Goal: Navigation & Orientation: Find specific page/section

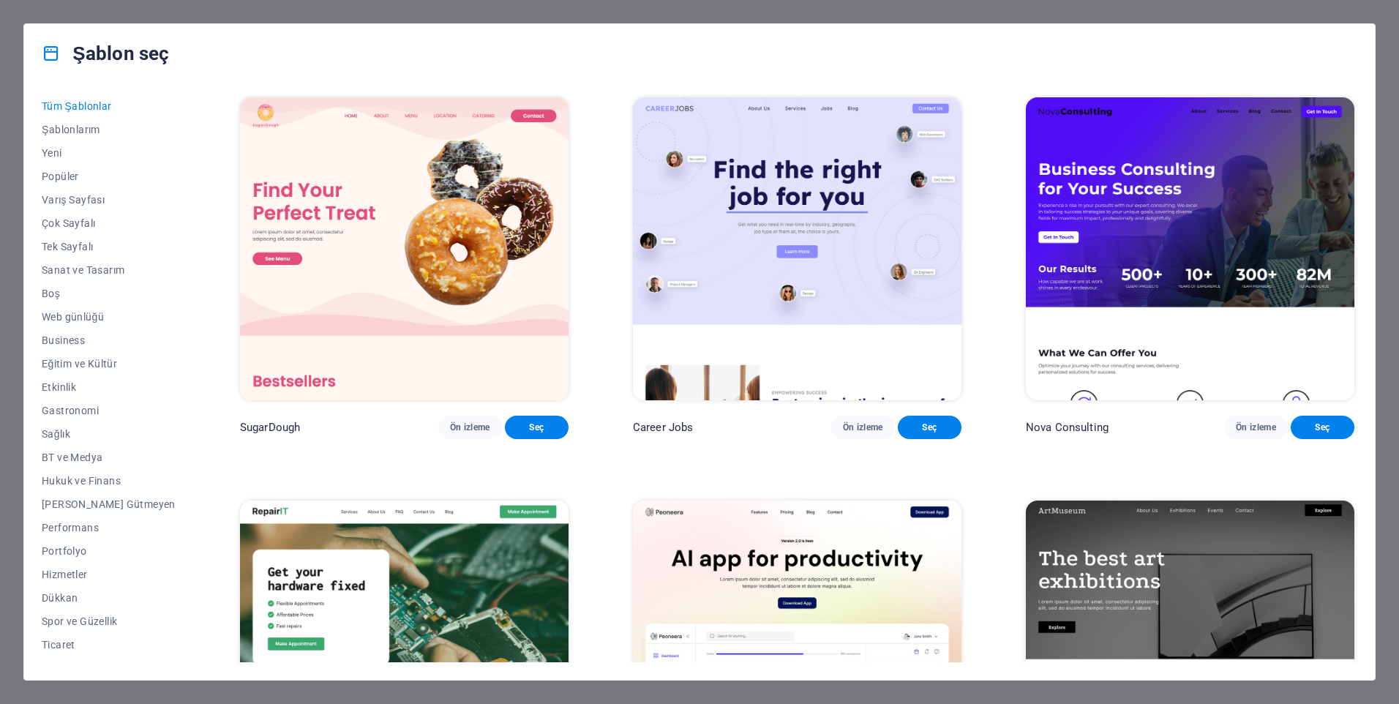
click at [1372, 26] on div "Şablon seç" at bounding box center [699, 53] width 1351 height 59
click at [1372, 31] on div "Şablon seç" at bounding box center [699, 53] width 1351 height 59
click at [71, 567] on button "Dükkan" at bounding box center [109, 556] width 134 height 23
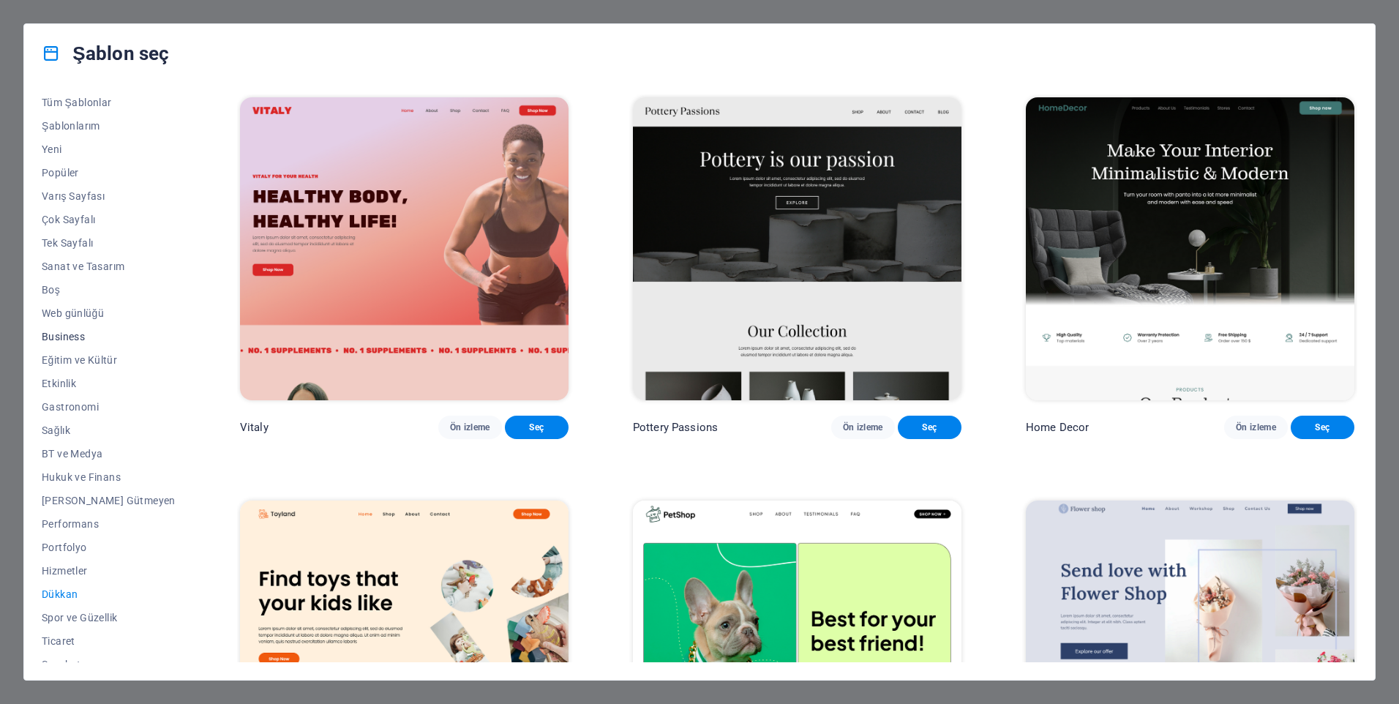
scroll to position [0, 0]
click at [69, 273] on span "Sanat ve Tasarım" at bounding box center [109, 270] width 134 height 12
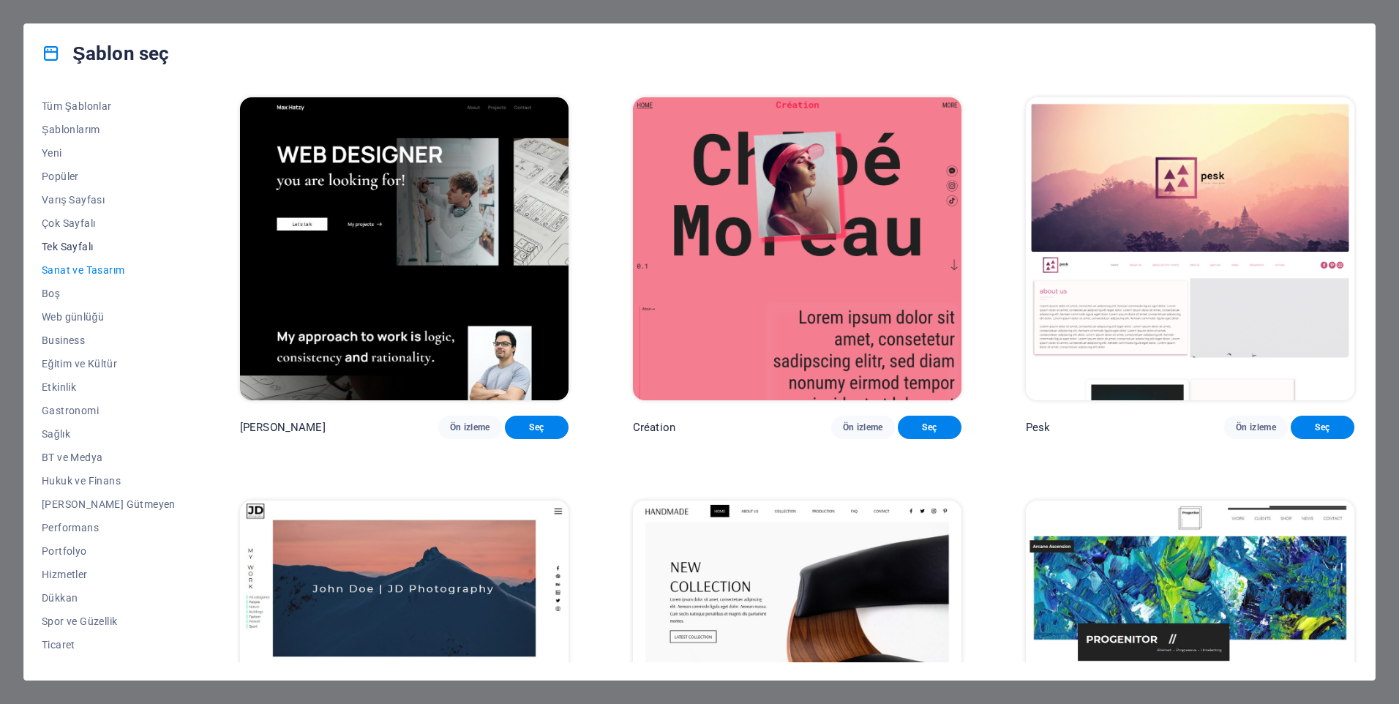
click at [49, 242] on span "Tek Sayfalı" at bounding box center [109, 247] width 134 height 12
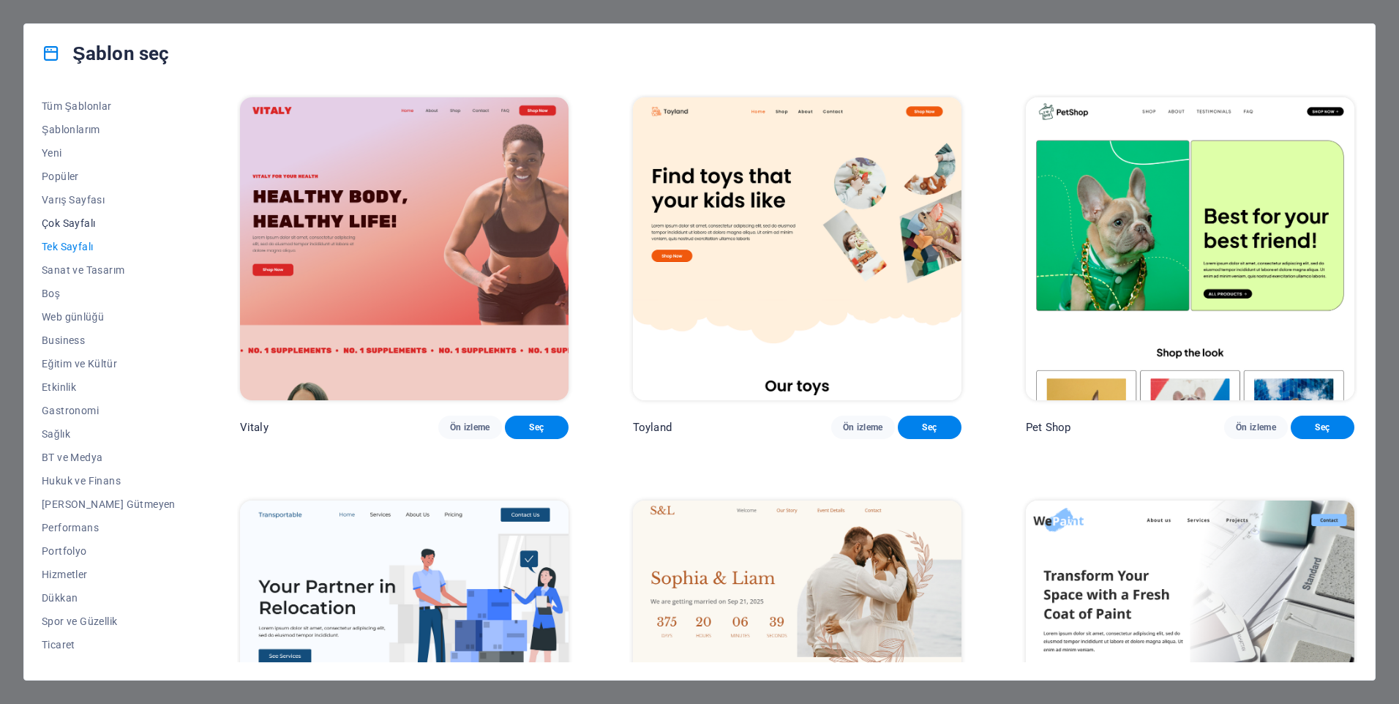
click at [80, 225] on span "Çok Sayfalı" at bounding box center [109, 223] width 134 height 12
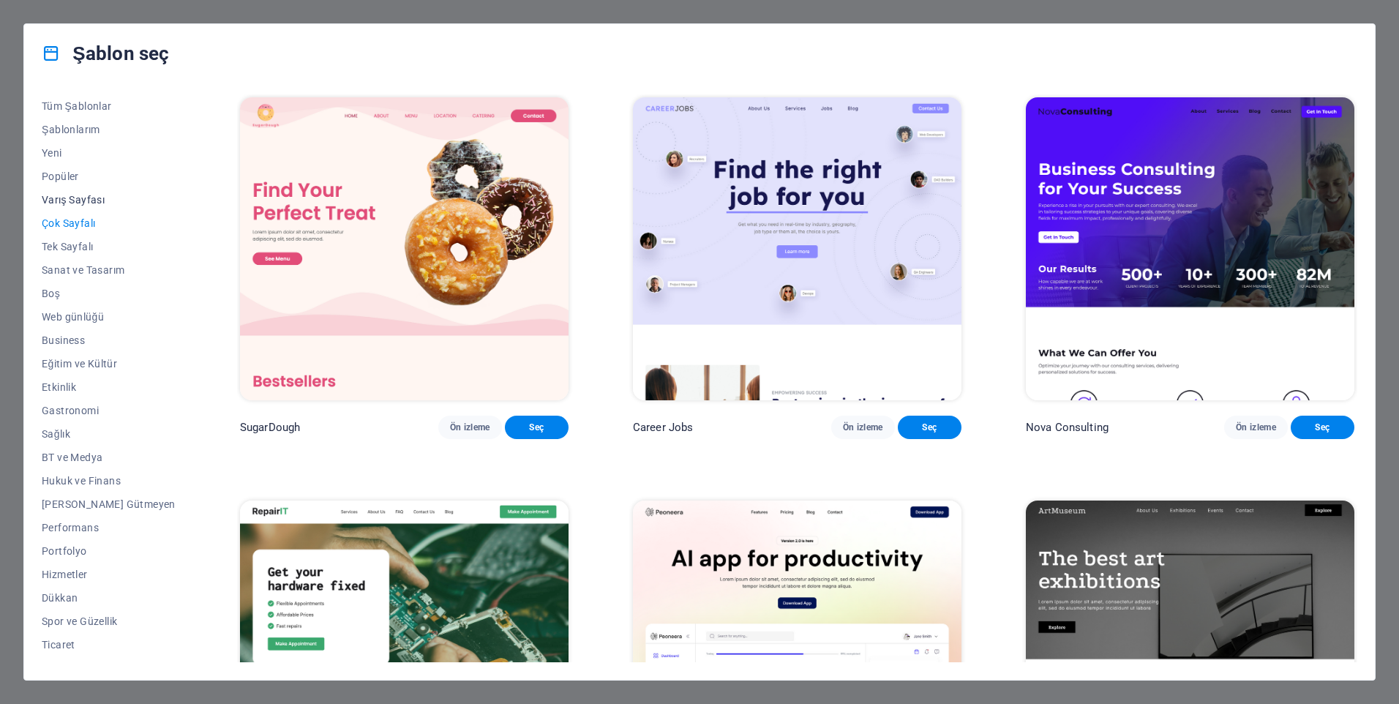
click at [80, 194] on span "Varış Sayfası" at bounding box center [109, 200] width 134 height 12
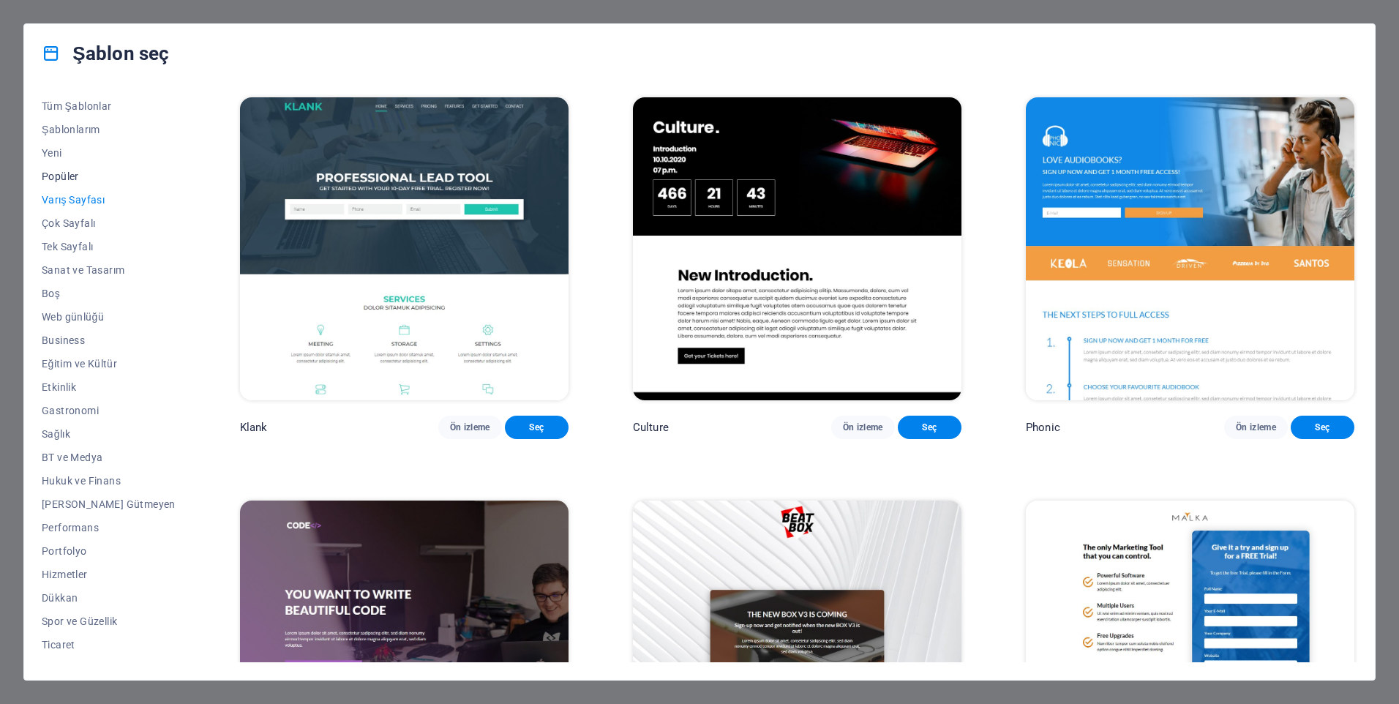
click at [80, 181] on span "Popüler" at bounding box center [109, 177] width 134 height 12
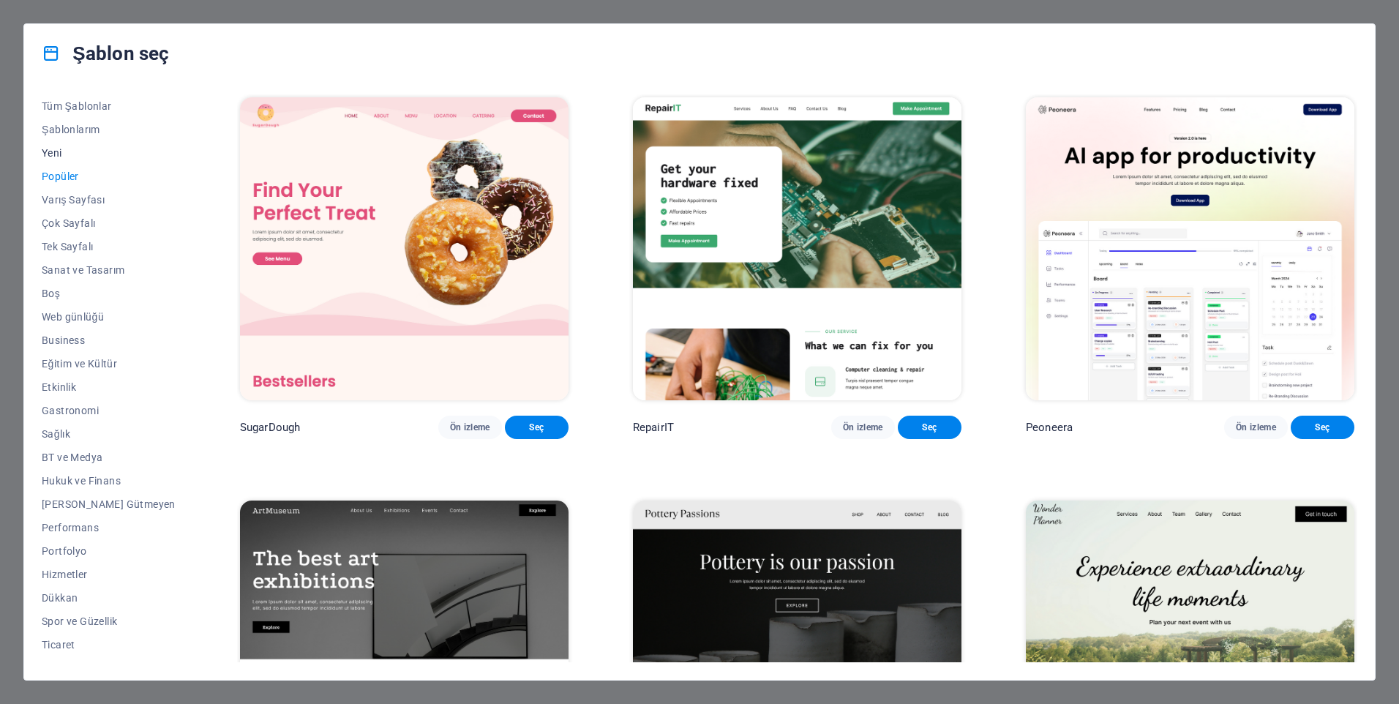
click at [82, 142] on button "Yeni" at bounding box center [109, 152] width 134 height 23
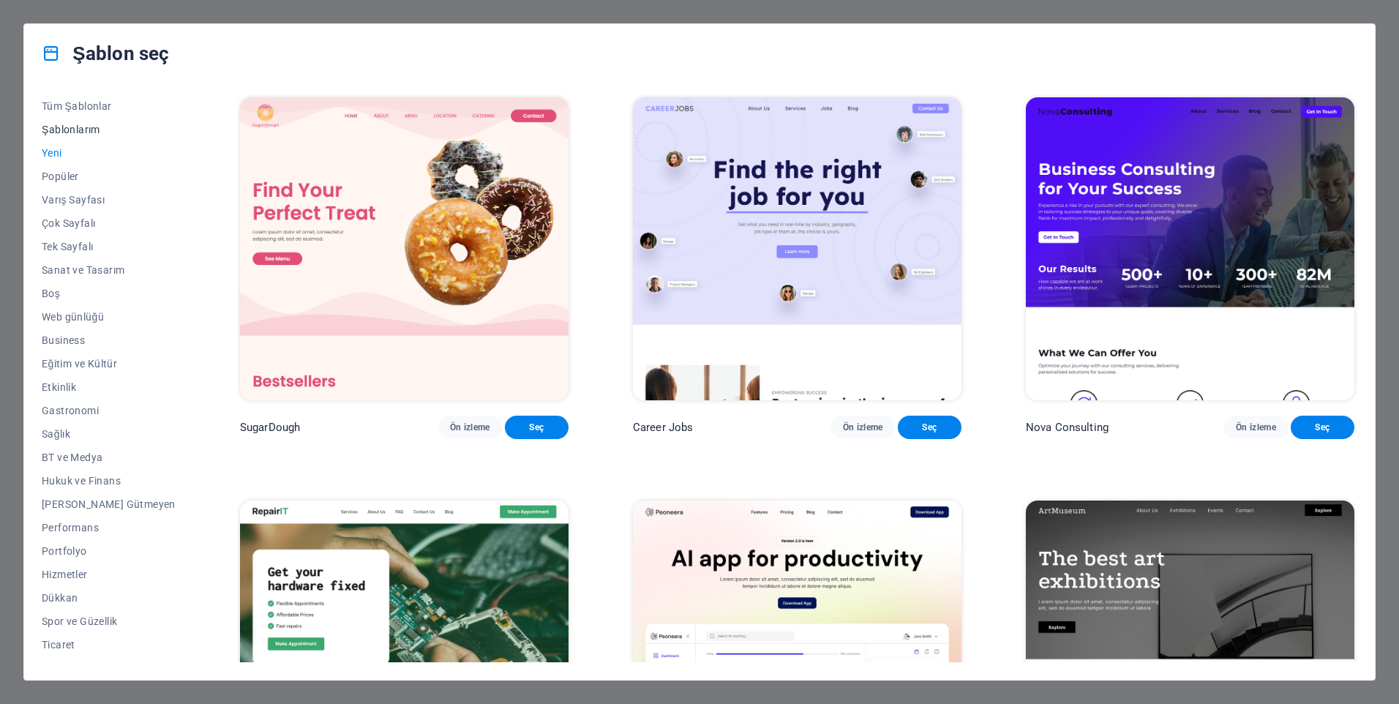
click at [83, 130] on span "Şablonlarım" at bounding box center [109, 130] width 134 height 12
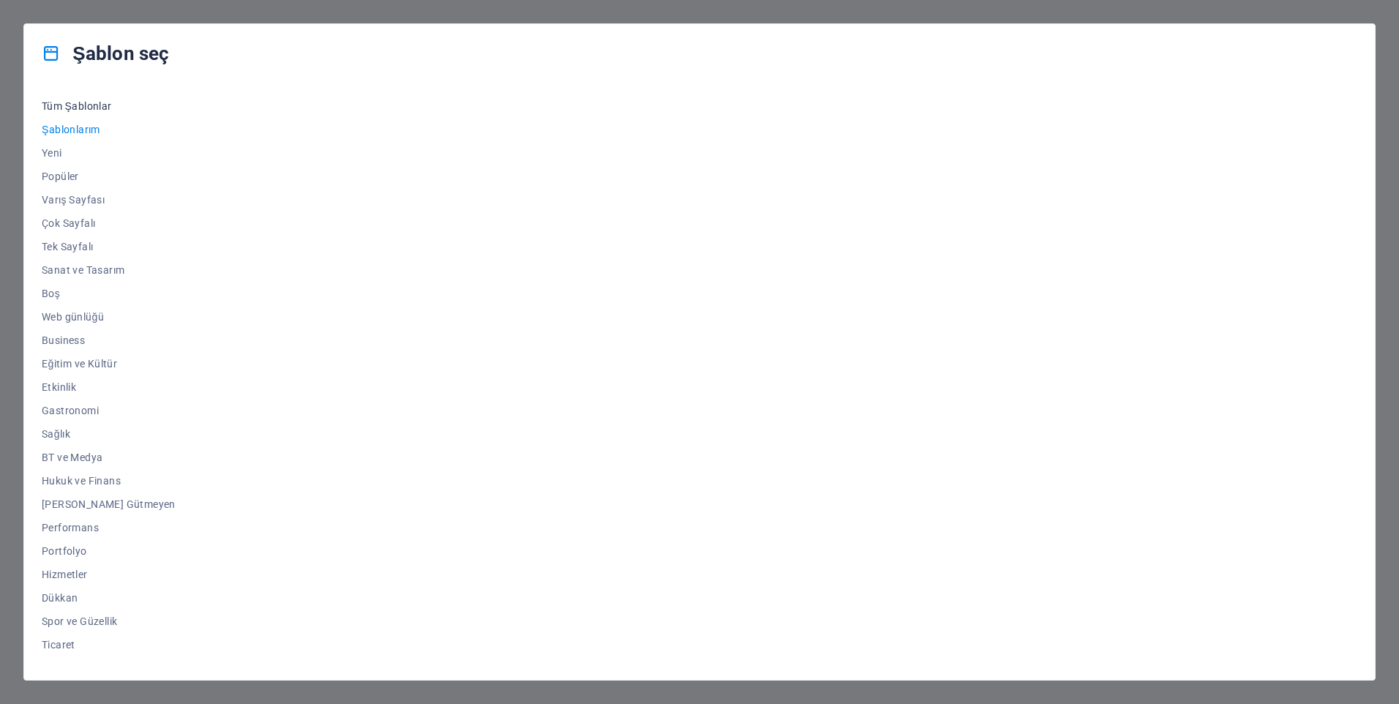
click at [97, 102] on span "Tüm Şablonlar" at bounding box center [109, 106] width 134 height 12
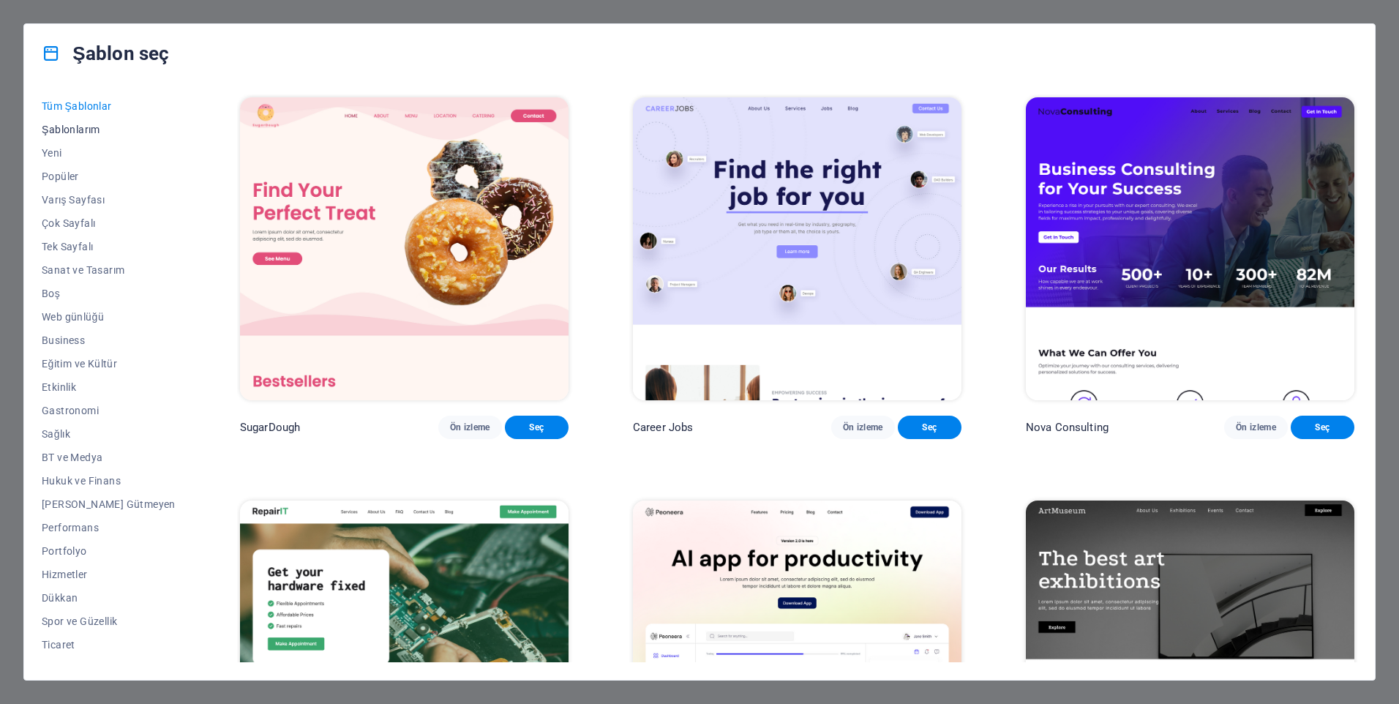
click at [82, 125] on button "Şablonlarım" at bounding box center [109, 129] width 134 height 23
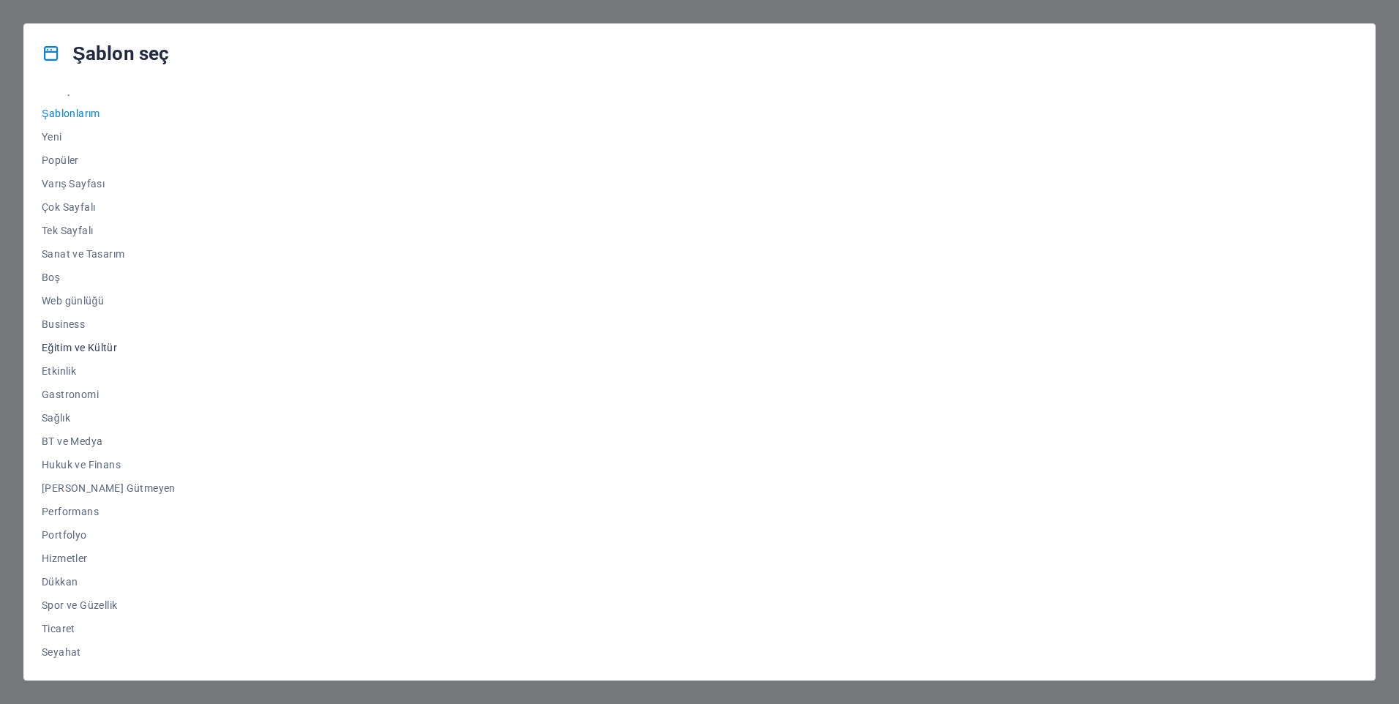
scroll to position [41, 0]
click at [61, 463] on span "[PERSON_NAME] Gütmeyen" at bounding box center [109, 463] width 134 height 12
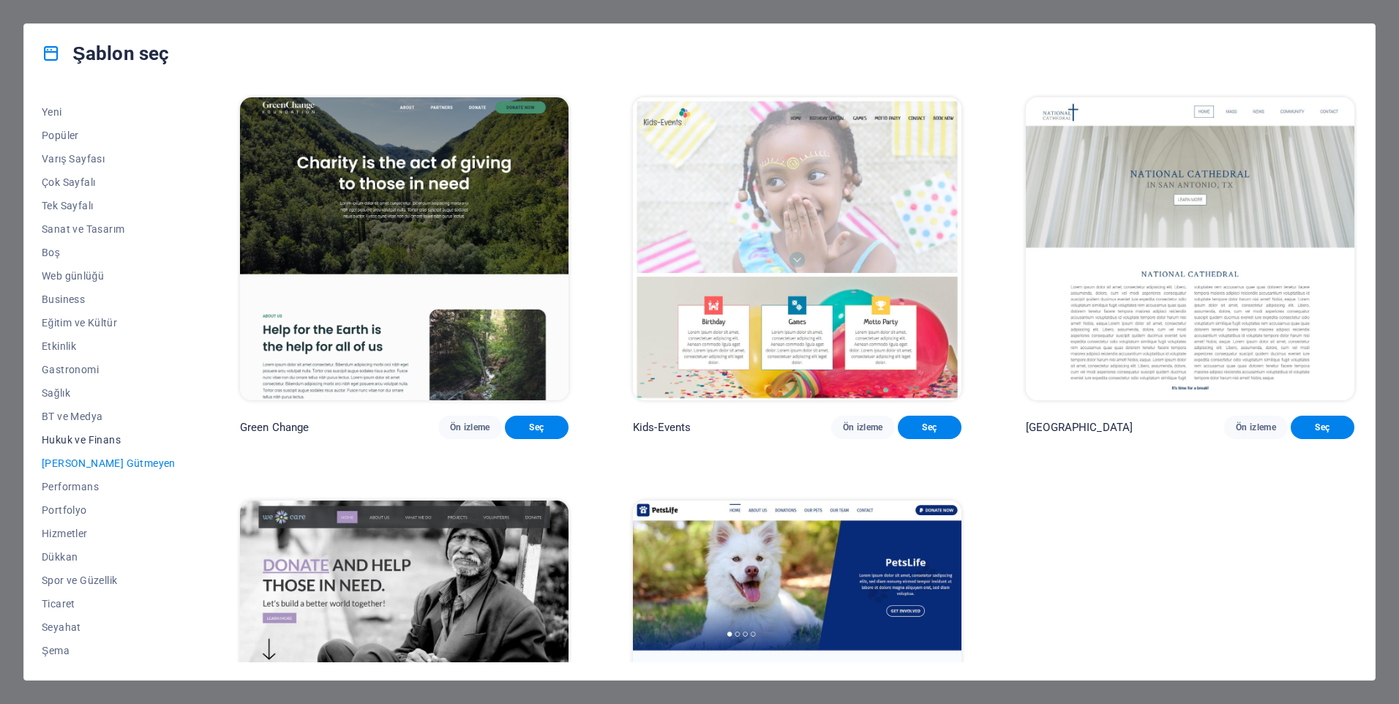
click at [91, 443] on span "Hukuk ve Finans" at bounding box center [109, 440] width 134 height 12
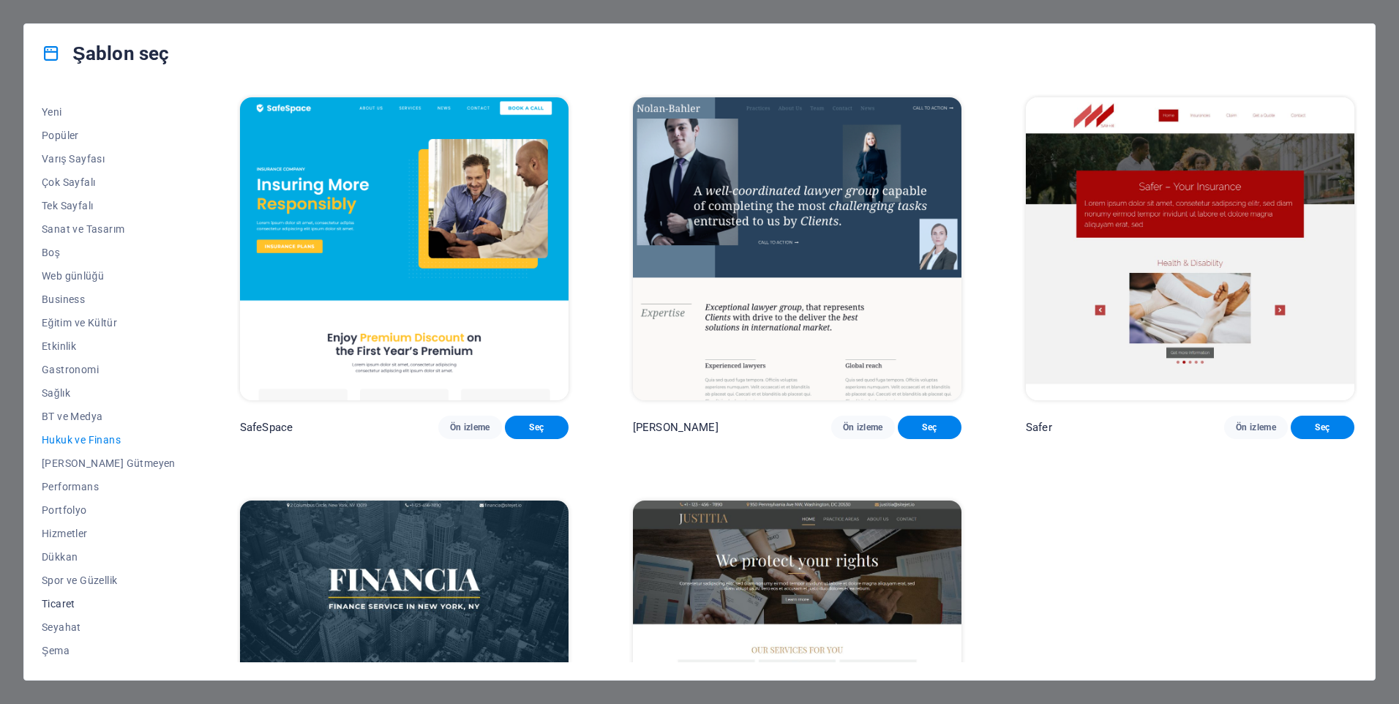
click at [51, 610] on button "Ticaret" at bounding box center [109, 603] width 134 height 23
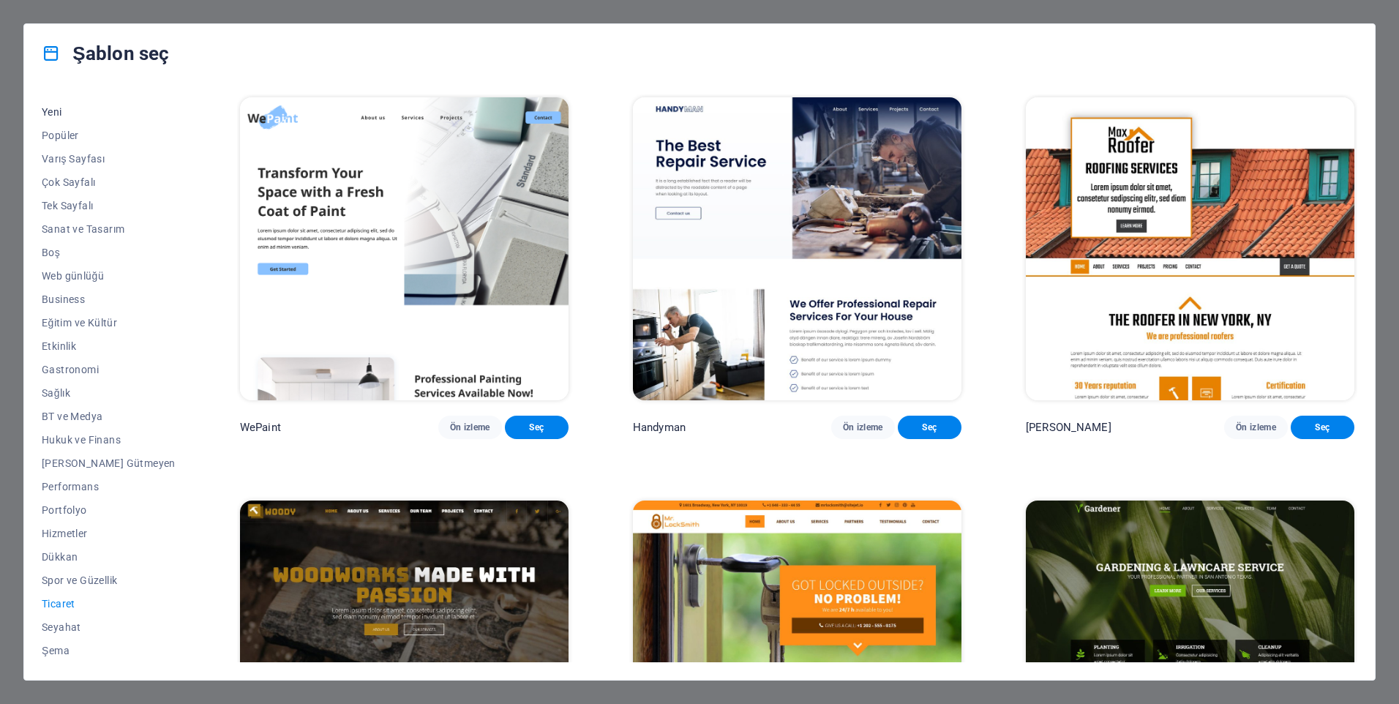
click at [44, 109] on span "Yeni" at bounding box center [109, 112] width 134 height 12
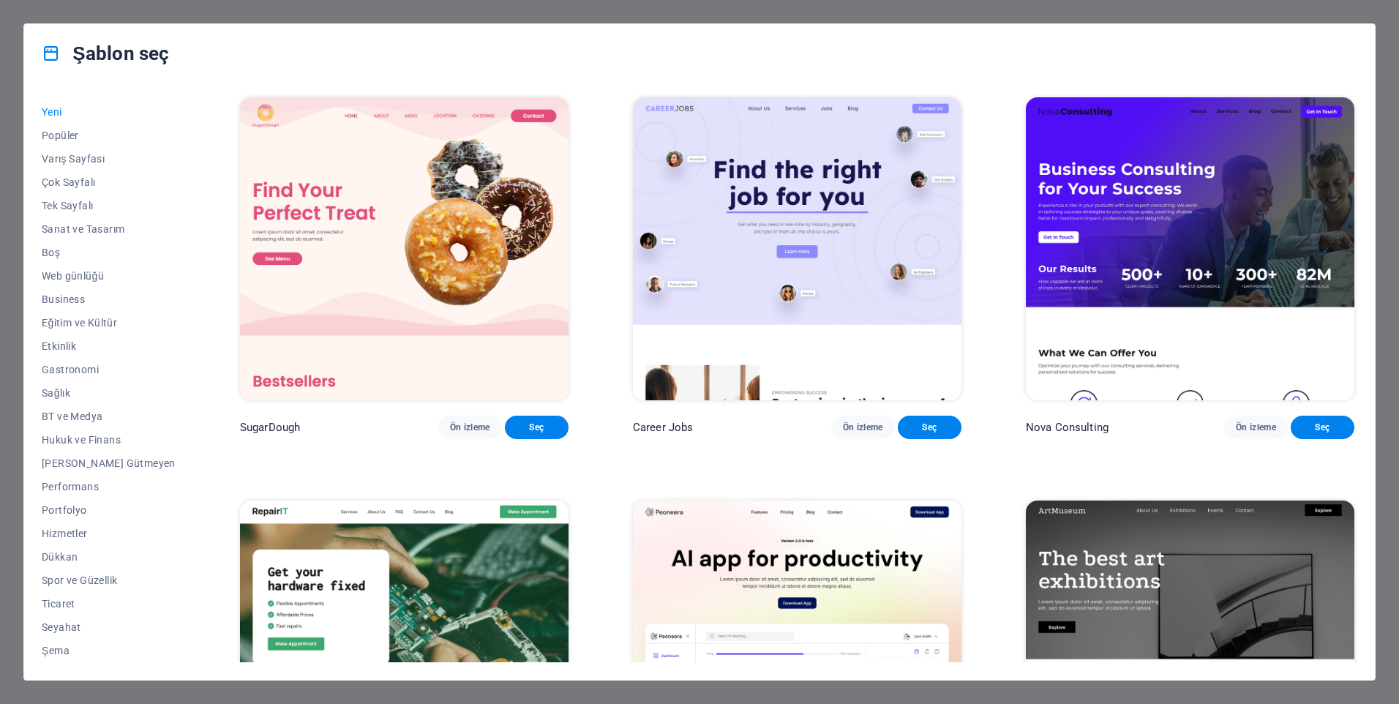
click at [385, 206] on img at bounding box center [404, 248] width 329 height 303
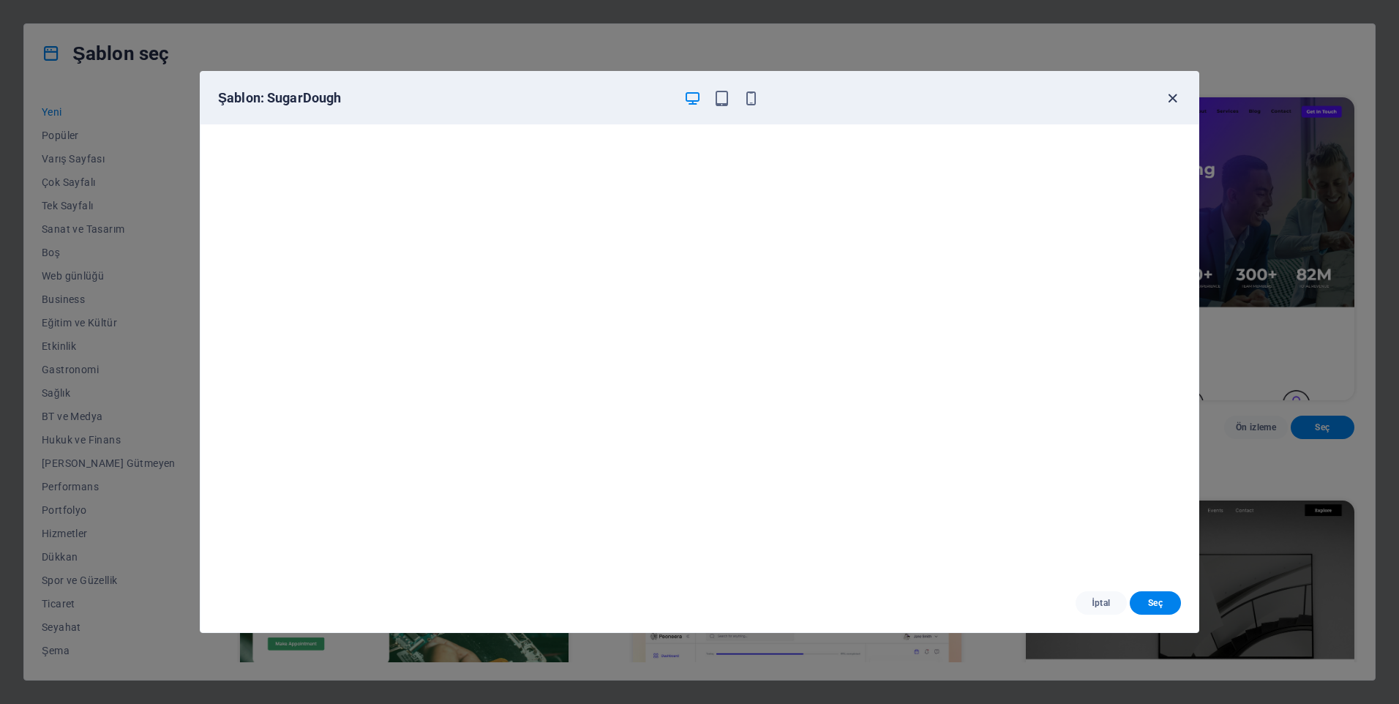
click at [1176, 93] on icon "button" at bounding box center [1172, 98] width 17 height 17
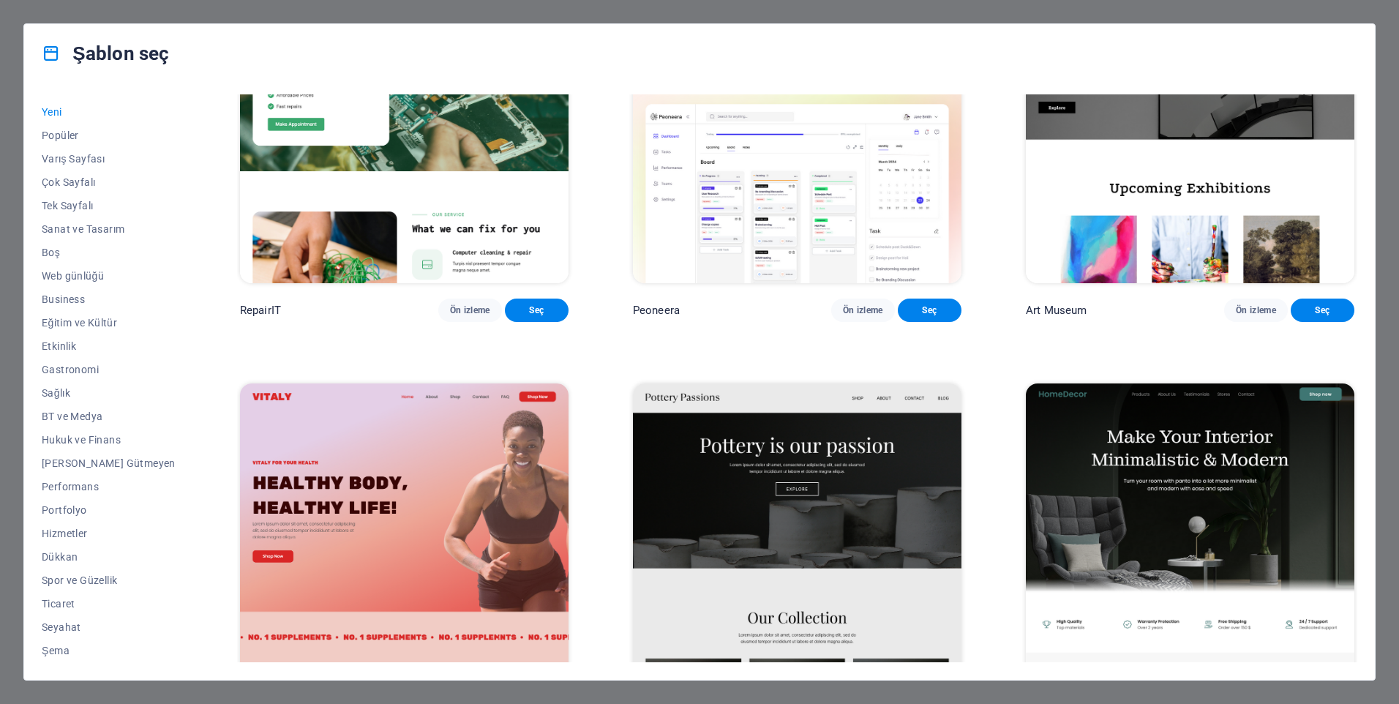
scroll to position [878, 0]
